Goal: Information Seeking & Learning: Learn about a topic

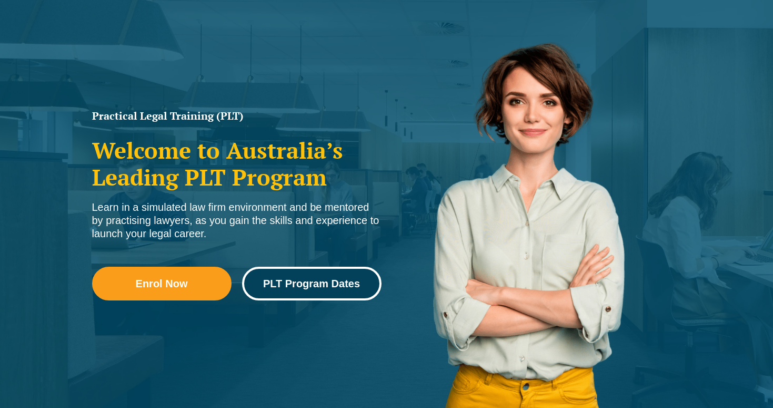
click at [304, 282] on span "PLT Program Dates" at bounding box center [311, 283] width 97 height 11
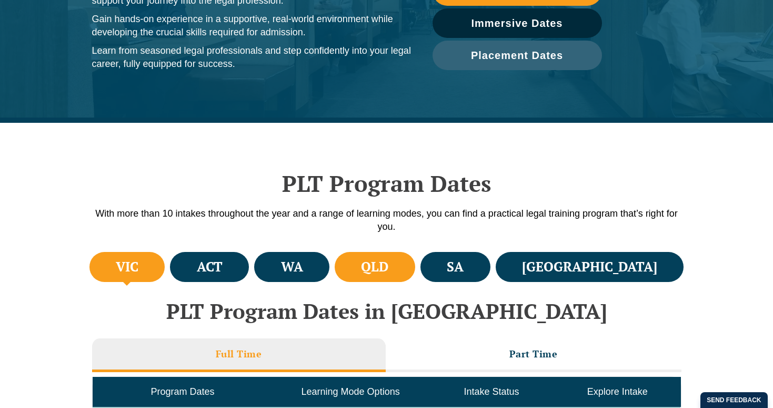
click at [415, 277] on li "QLD" at bounding box center [375, 267] width 81 height 30
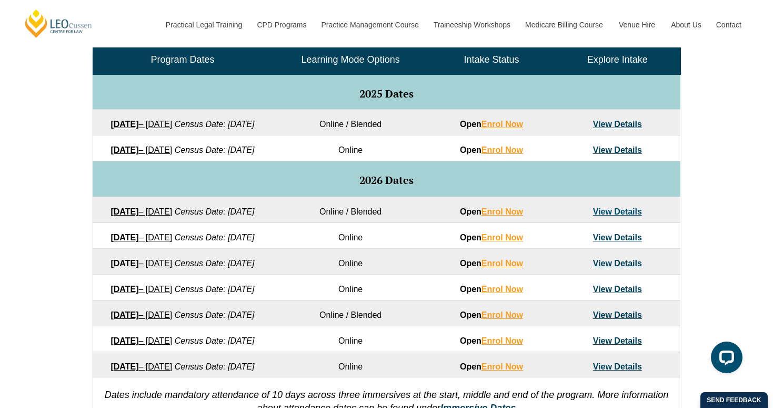
scroll to position [524, 0]
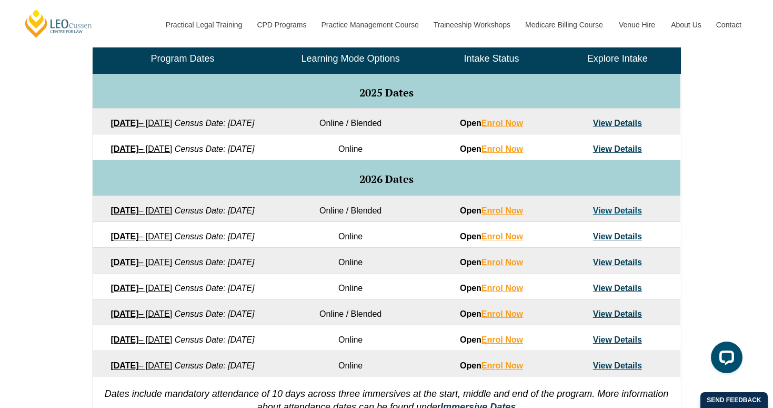
click at [610, 153] on link "View Details" at bounding box center [617, 148] width 49 height 9
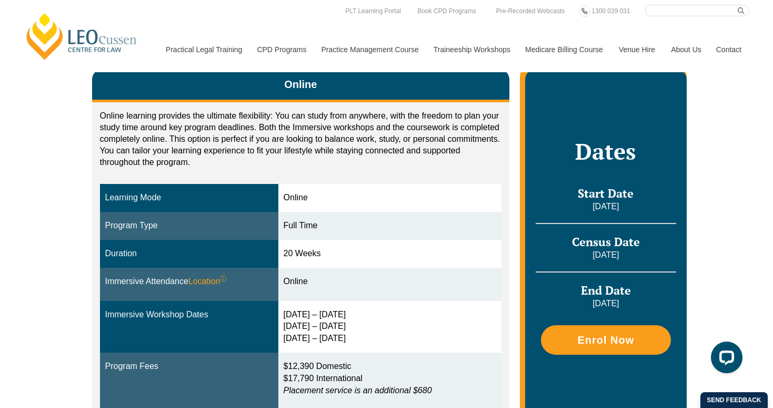
scroll to position [167, 0]
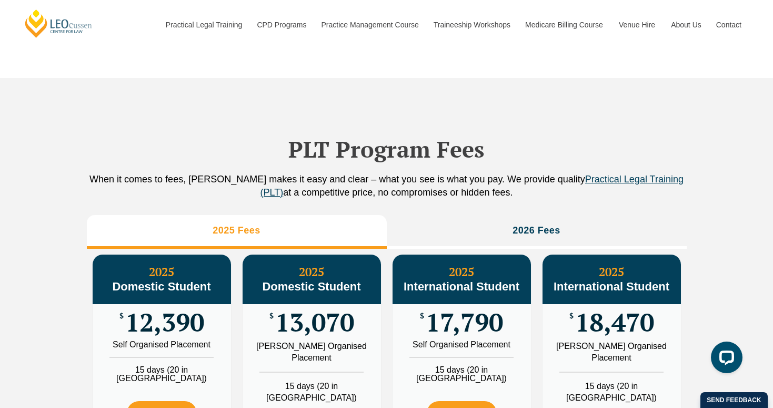
scroll to position [956, 0]
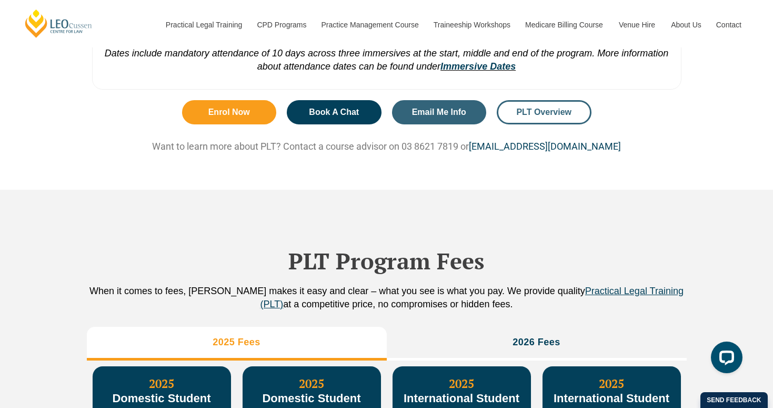
click at [542, 124] on link "PLT Overview" at bounding box center [544, 112] width 95 height 24
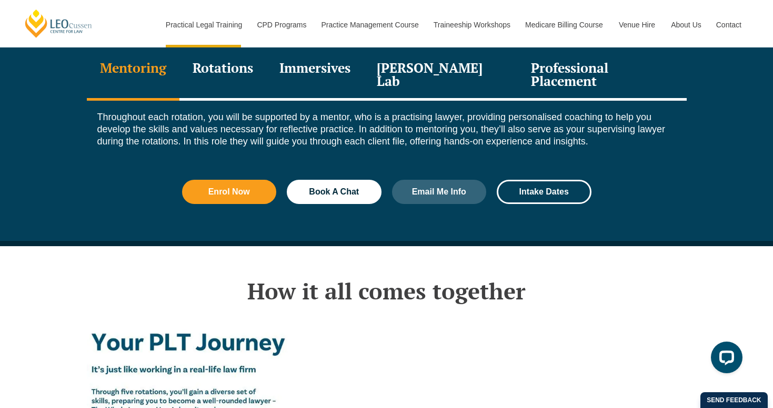
scroll to position [1582, 0]
